Goal: Task Accomplishment & Management: Use online tool/utility

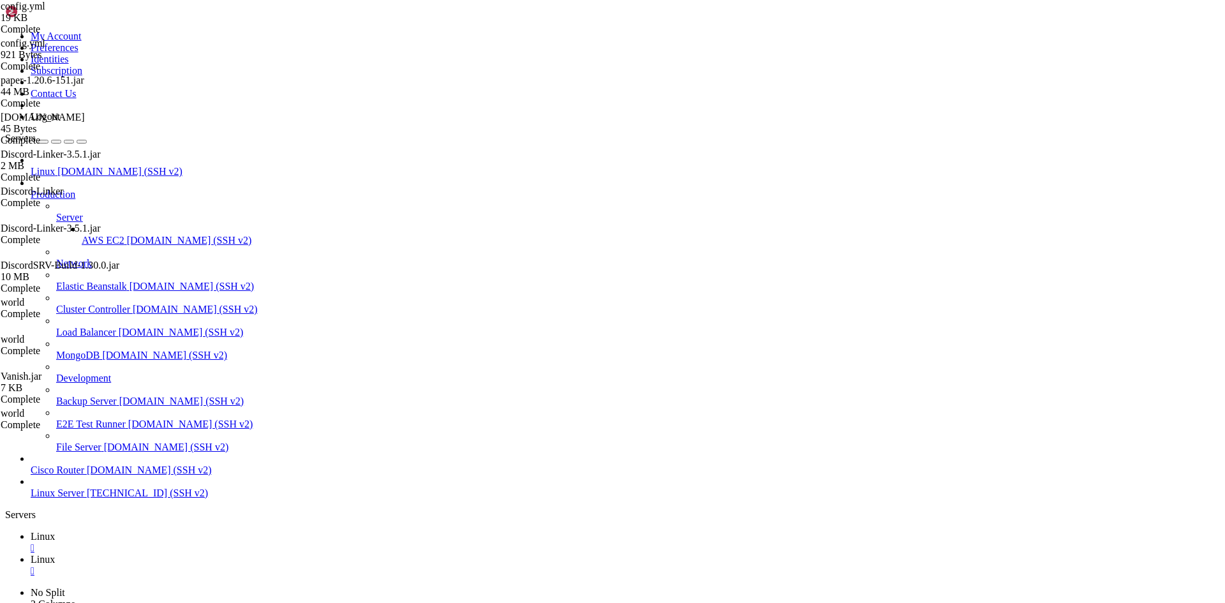
scroll to position [6, 1]
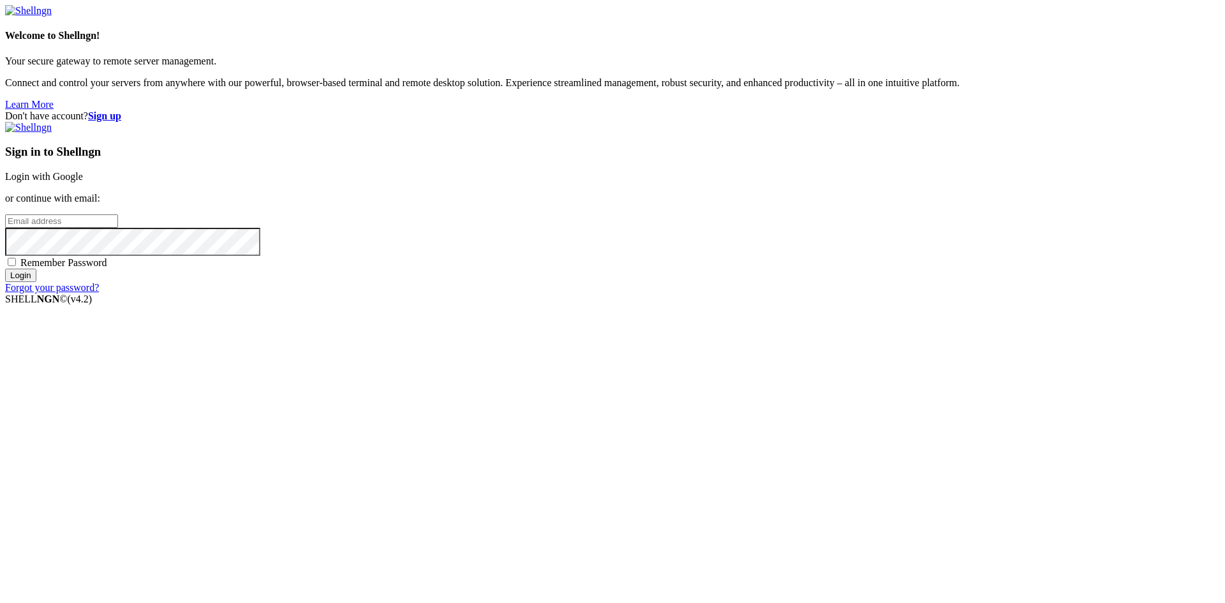
click at [83, 182] on link "Login with Google" at bounding box center [44, 176] width 78 height 11
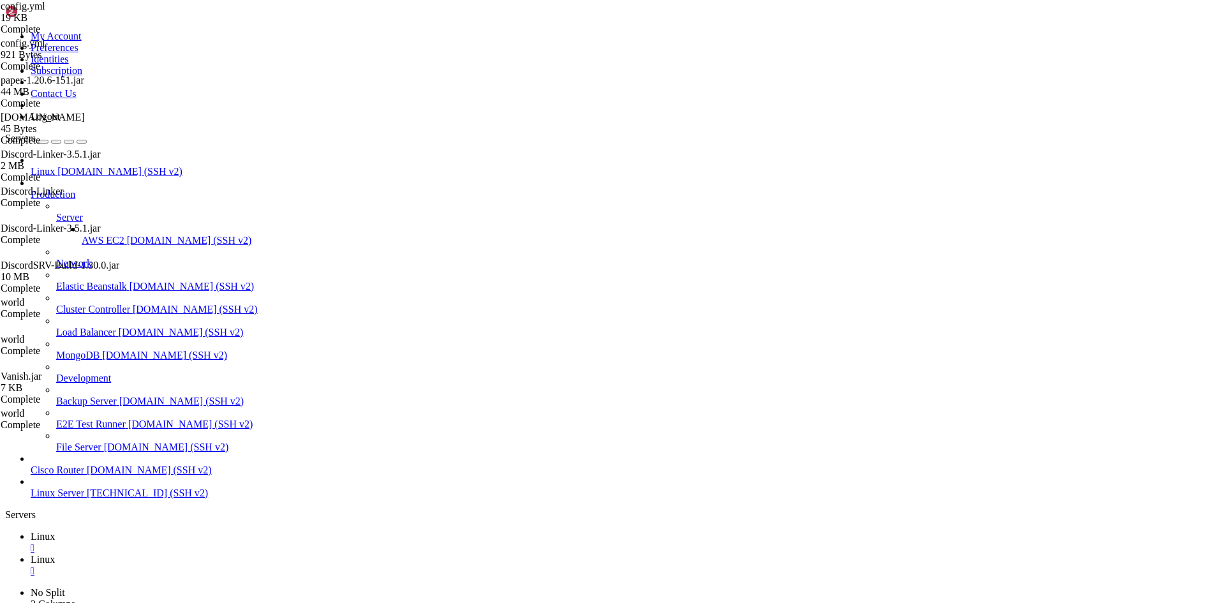
scroll to position [22435, 0]
click at [55, 531] on span "Linux" at bounding box center [43, 536] width 24 height 11
drag, startPoint x: 180, startPoint y: 39, endPoint x: 198, endPoint y: 49, distance: 20.8
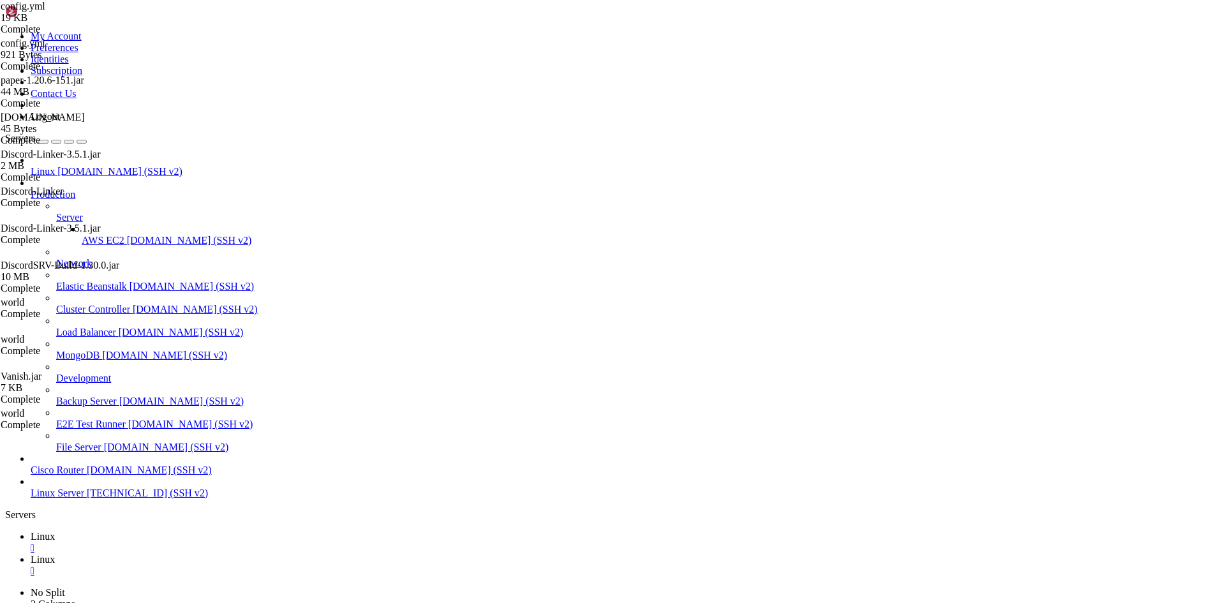
type input "/home"
click at [31, 554] on icon at bounding box center [31, 559] width 0 height 11
